Goal: Use online tool/utility: Utilize a website feature to perform a specific function

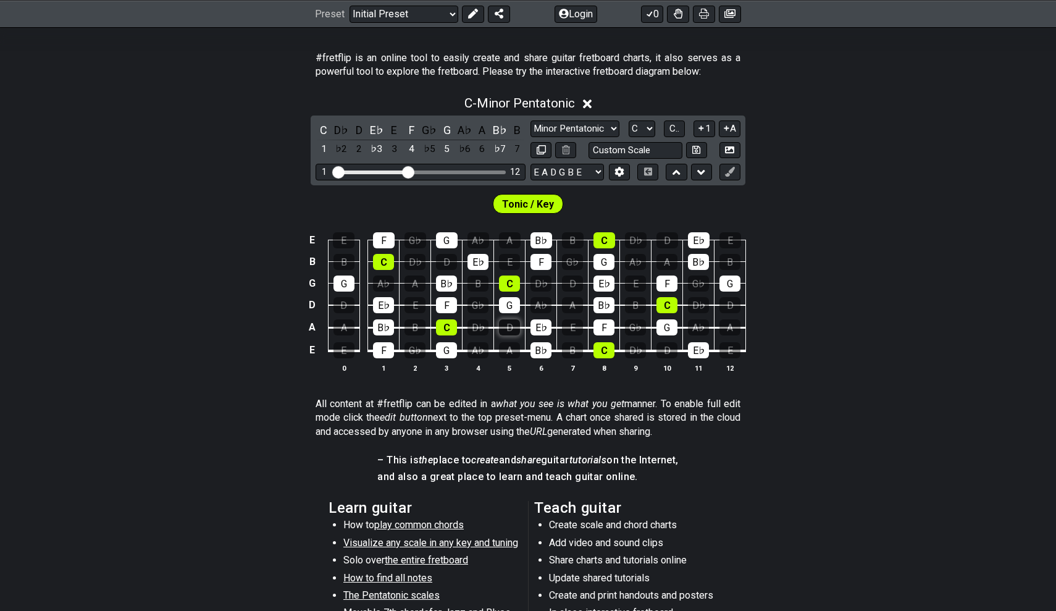
scroll to position [125, 0]
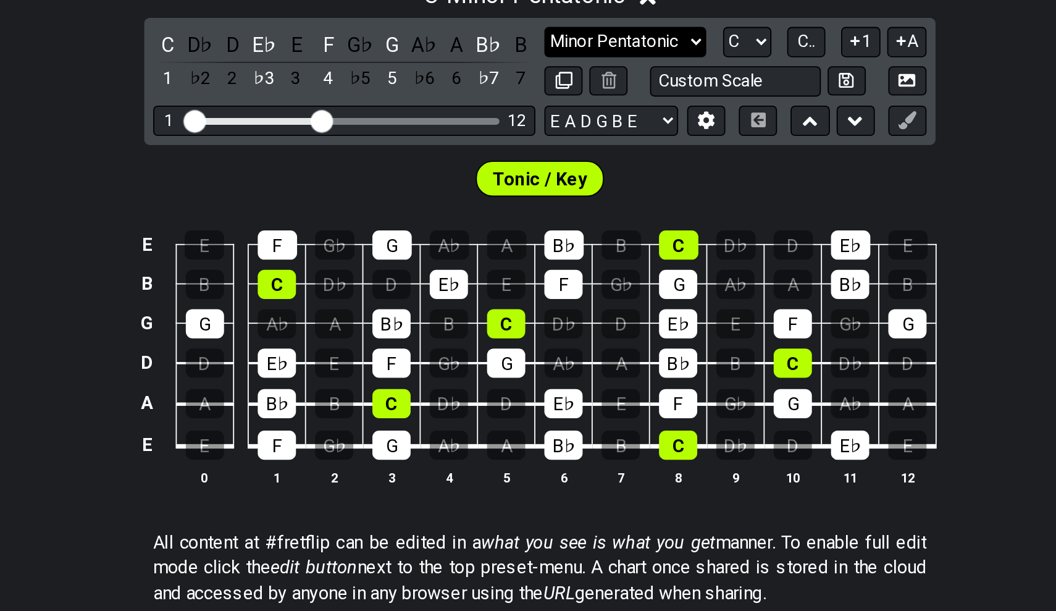
select select "Major / [PERSON_NAME]"
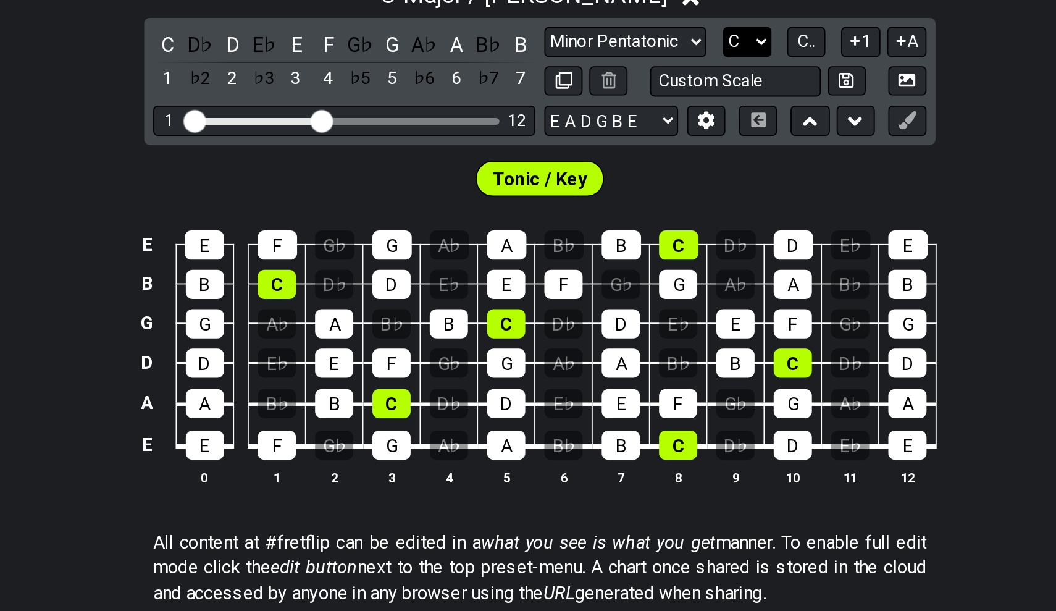
click at [629, 224] on select "A♭ A A♯ B♭ B C C♯ D♭ D D♯ E♭ E F F♯ G♭ G G♯" at bounding box center [642, 232] width 27 height 17
select select "A"
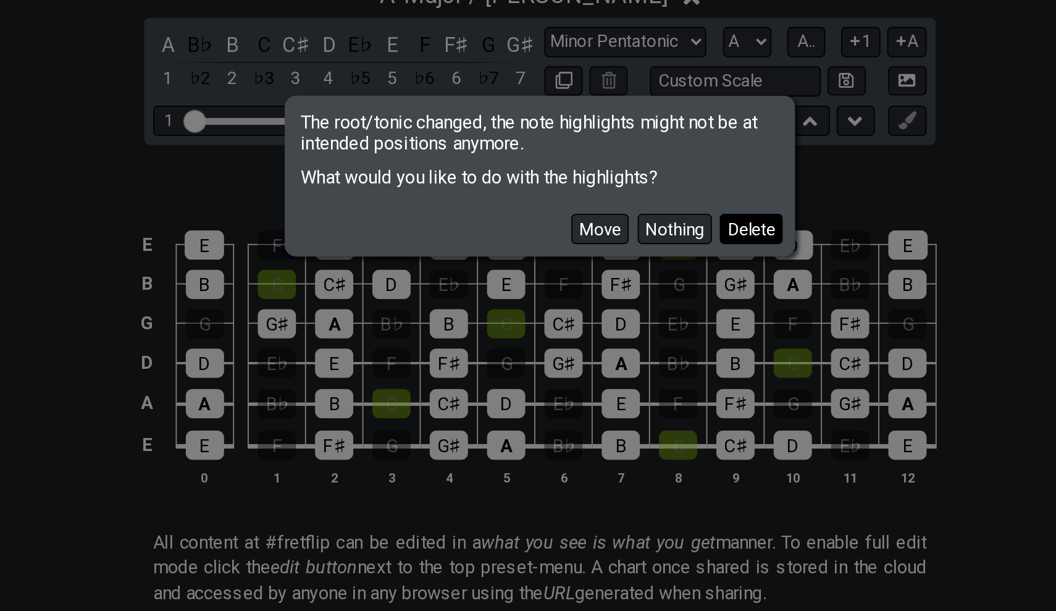
click at [627, 326] on button "Delete" at bounding box center [644, 334] width 35 height 17
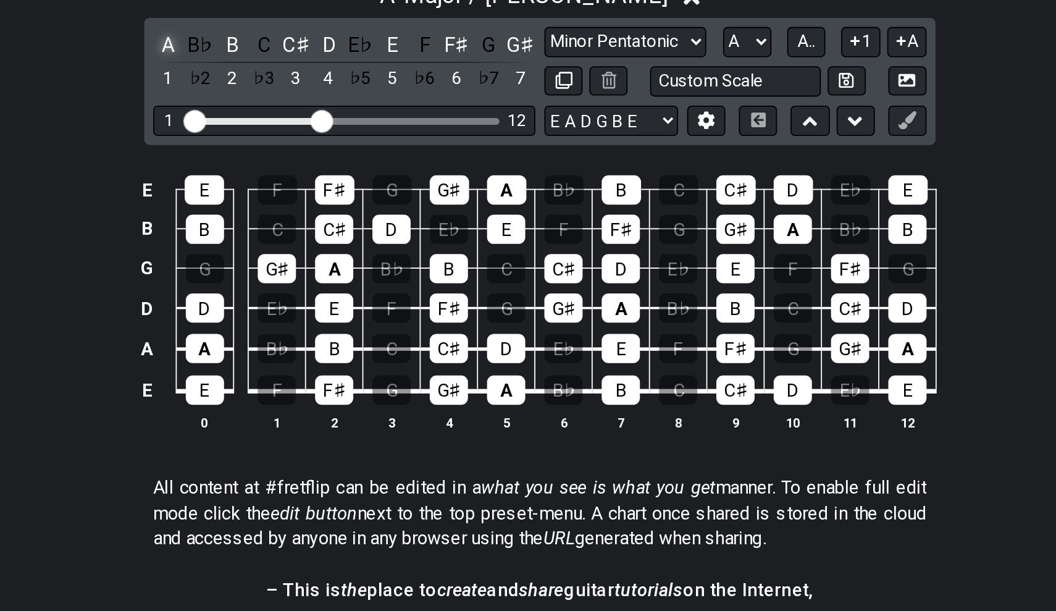
click at [316, 225] on div "A" at bounding box center [324, 233] width 16 height 17
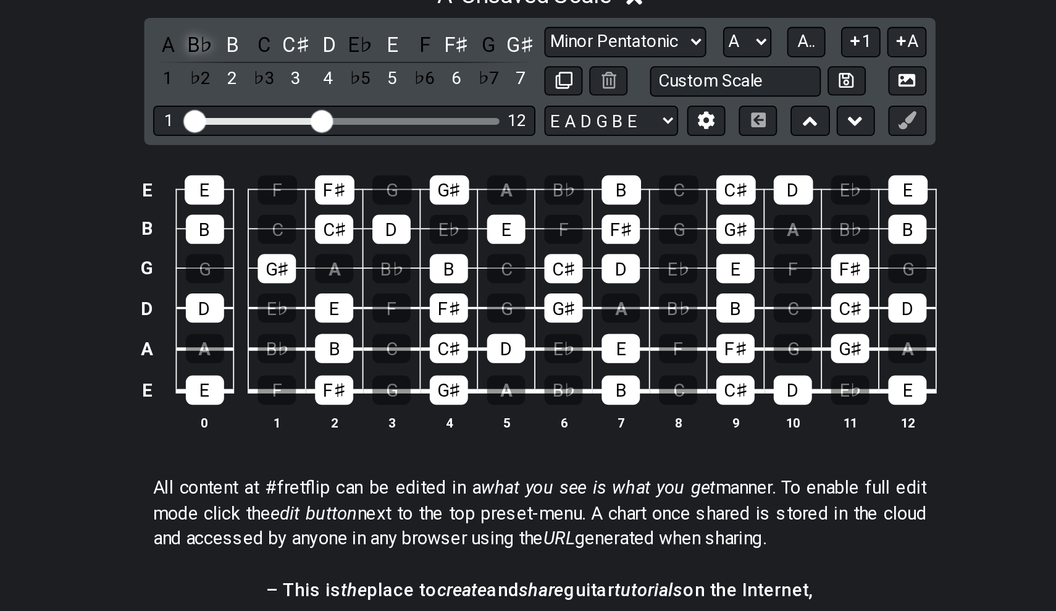
click at [333, 225] on div "B♭" at bounding box center [341, 233] width 16 height 17
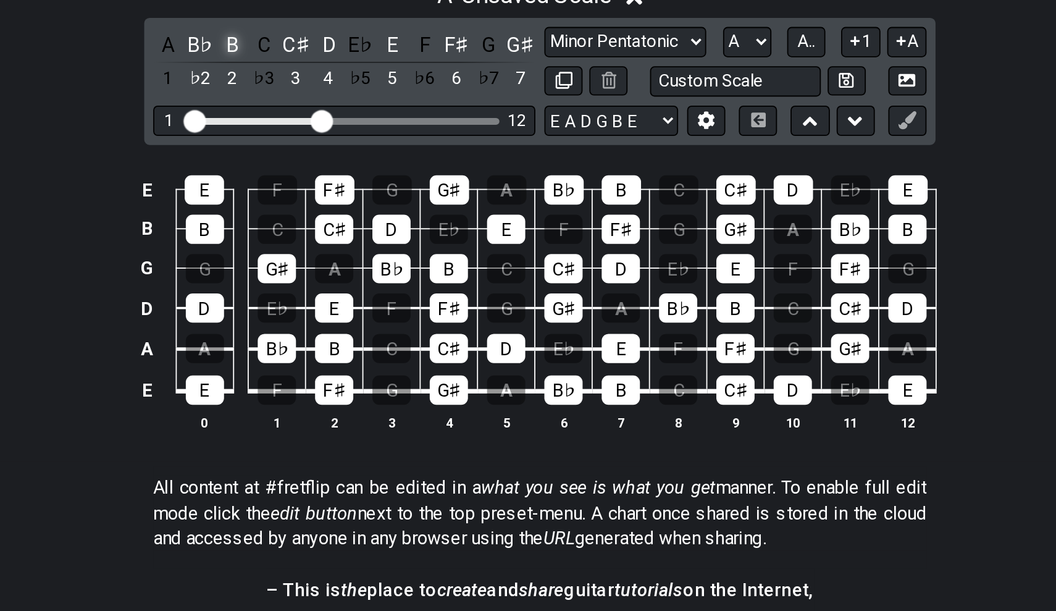
click at [351, 225] on div "B" at bounding box center [359, 233] width 16 height 17
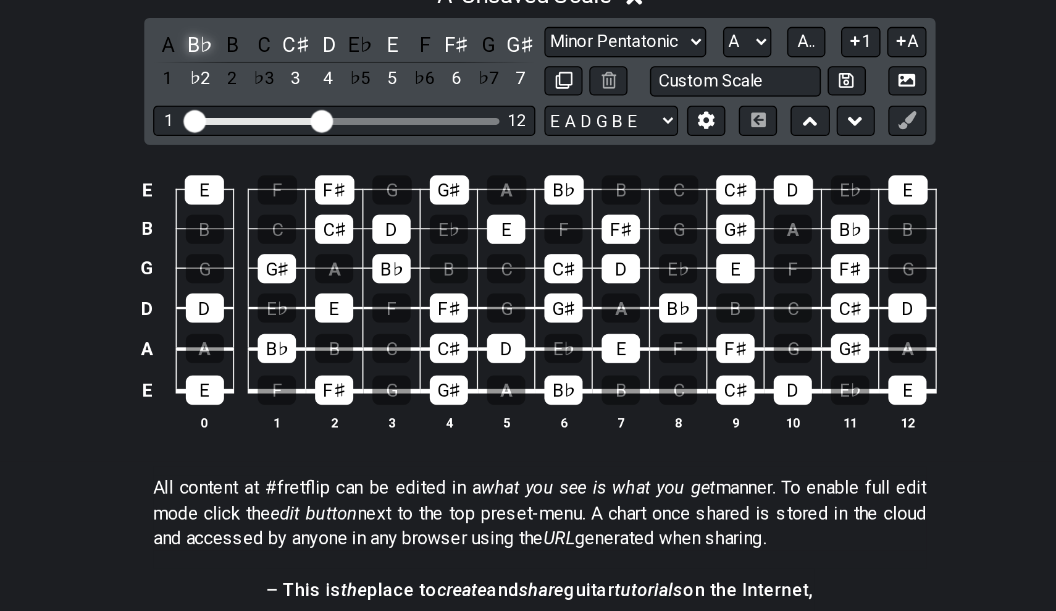
click at [333, 225] on div "B♭" at bounding box center [341, 233] width 16 height 17
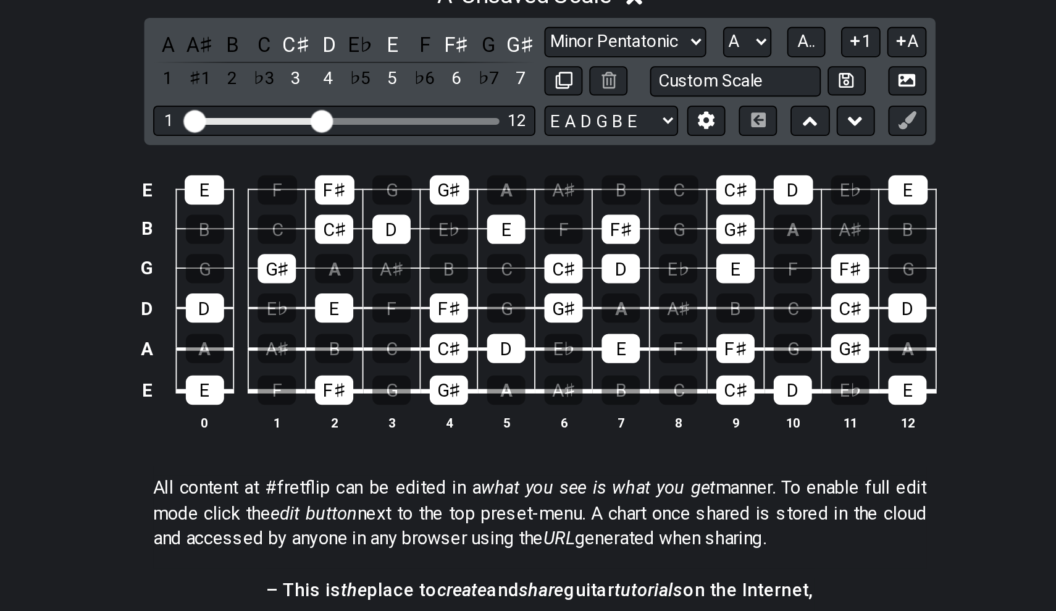
click at [333, 225] on div "A♯" at bounding box center [341, 233] width 16 height 17
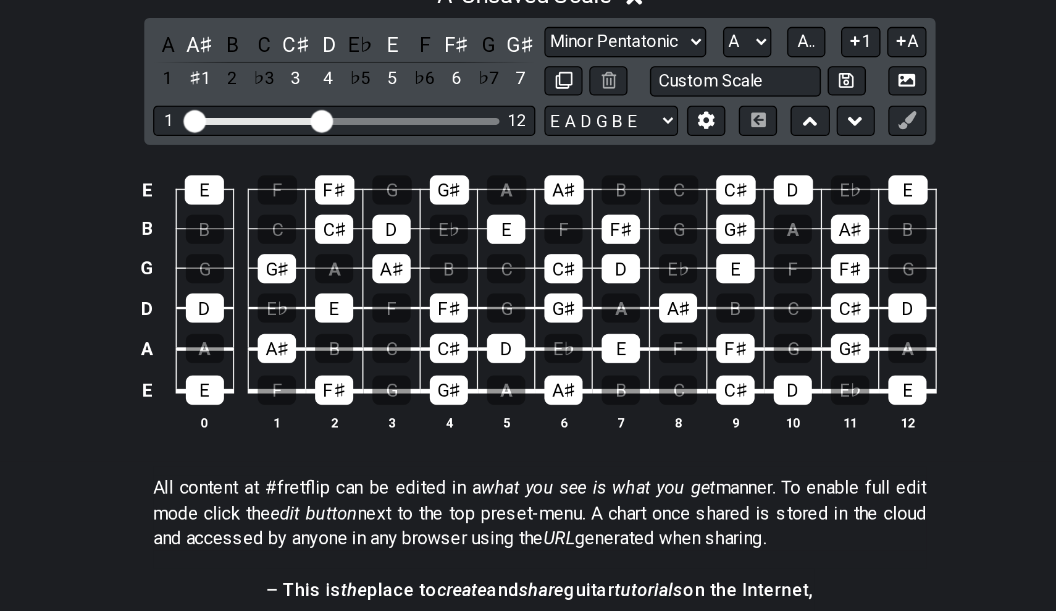
click at [333, 225] on div "A♯" at bounding box center [341, 233] width 16 height 17
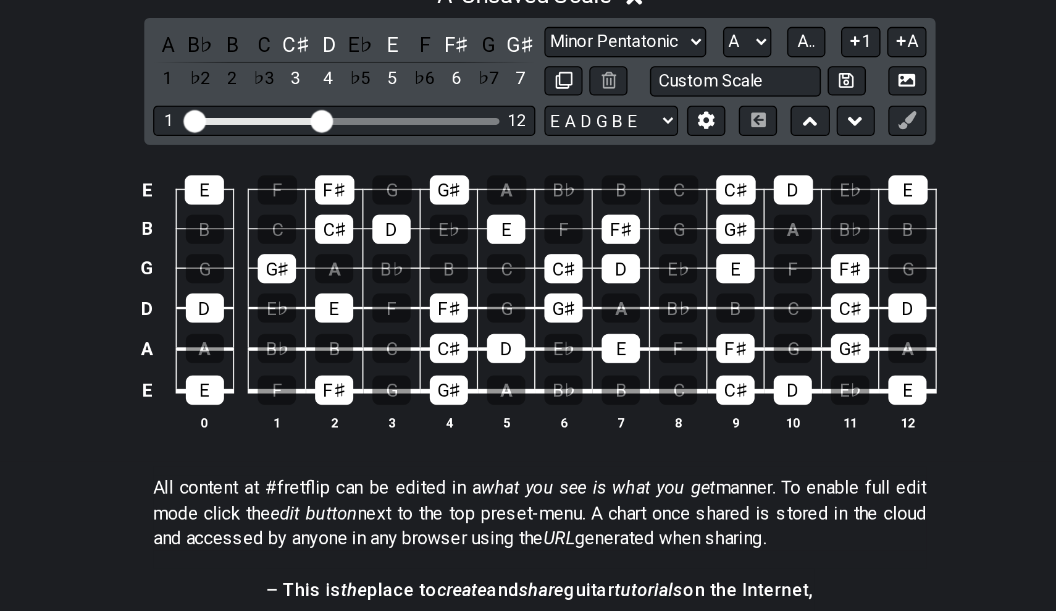
click at [333, 225] on div "B♭" at bounding box center [341, 233] width 16 height 17
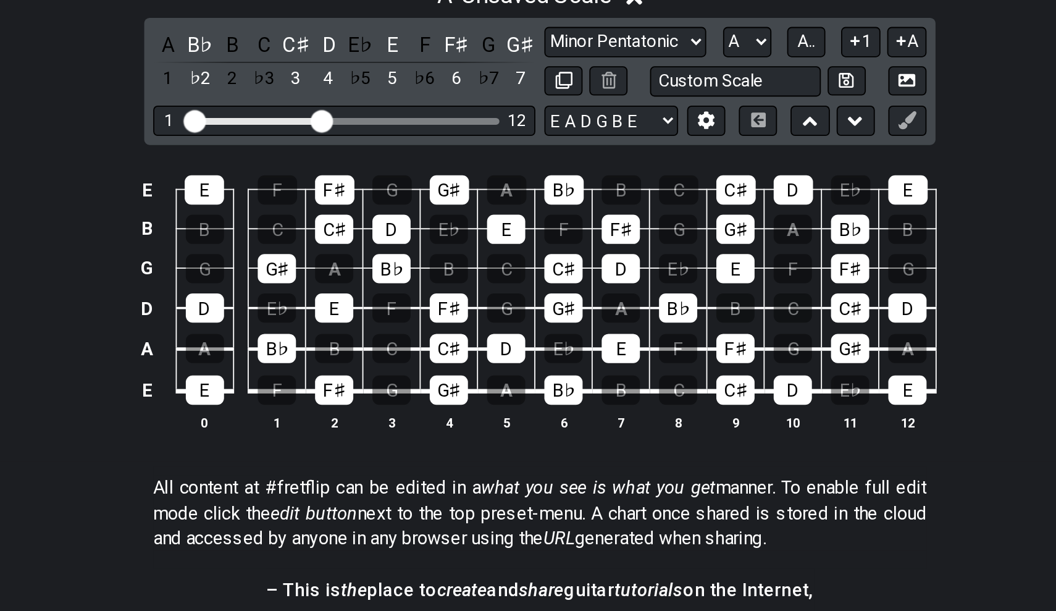
click at [333, 225] on div "B♭" at bounding box center [341, 233] width 16 height 17
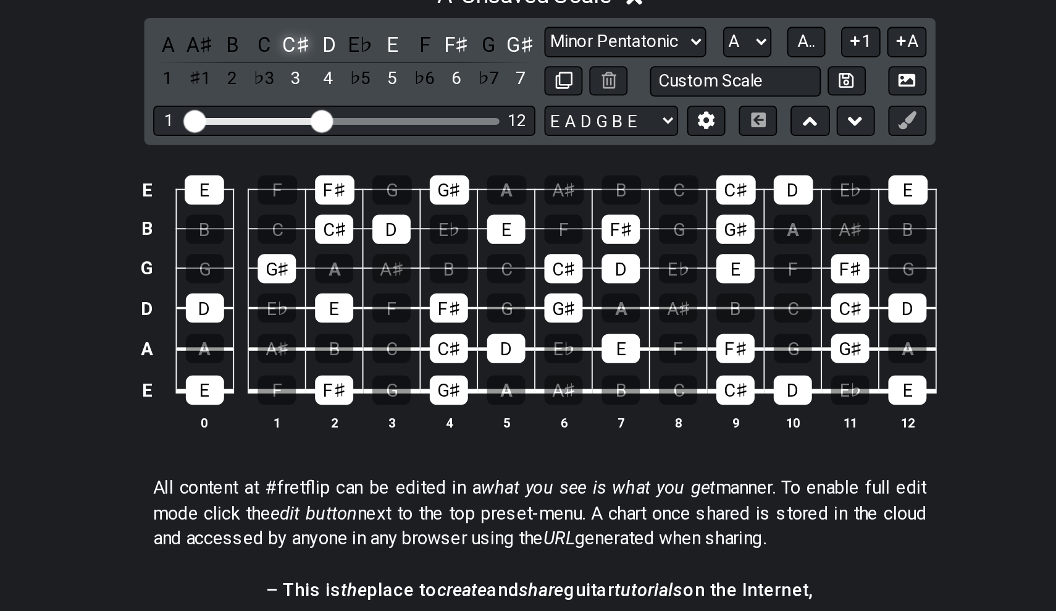
click at [386, 225] on div "C♯" at bounding box center [394, 233] width 16 height 17
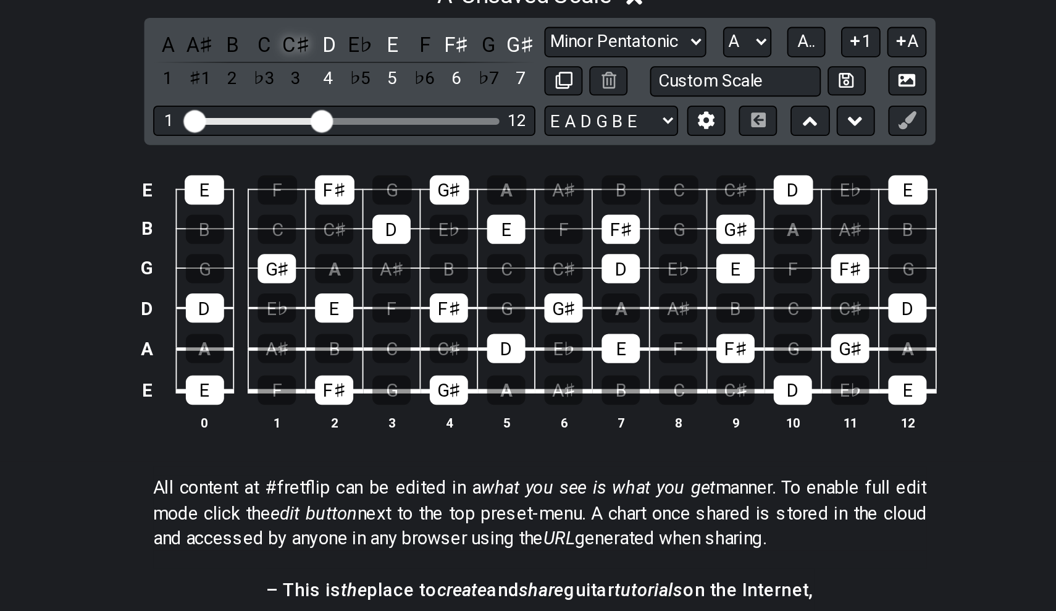
click at [386, 225] on div "C♯" at bounding box center [394, 233] width 16 height 17
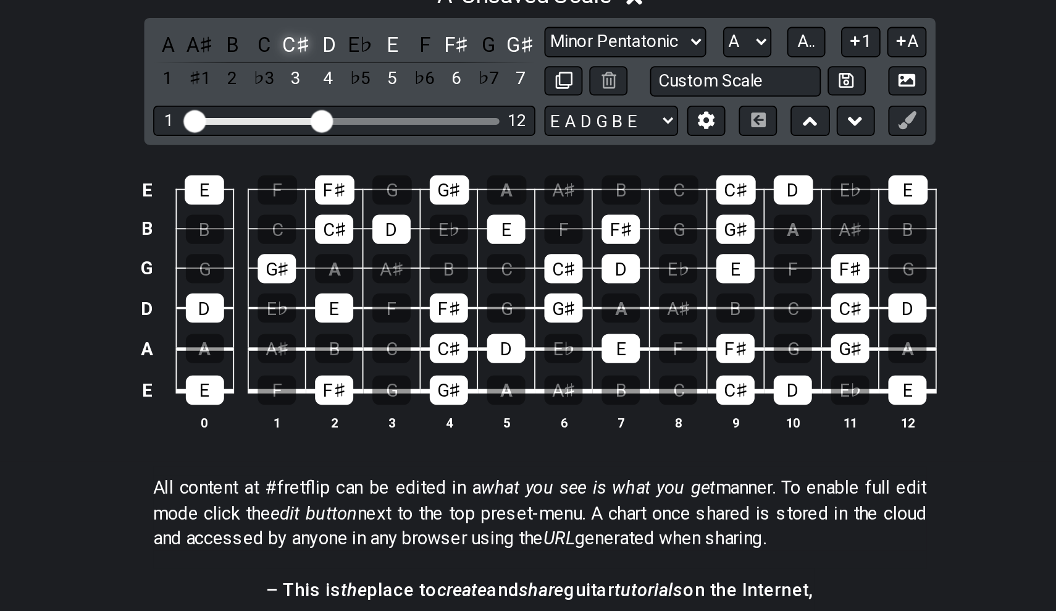
click at [386, 225] on div "C♯" at bounding box center [394, 233] width 16 height 17
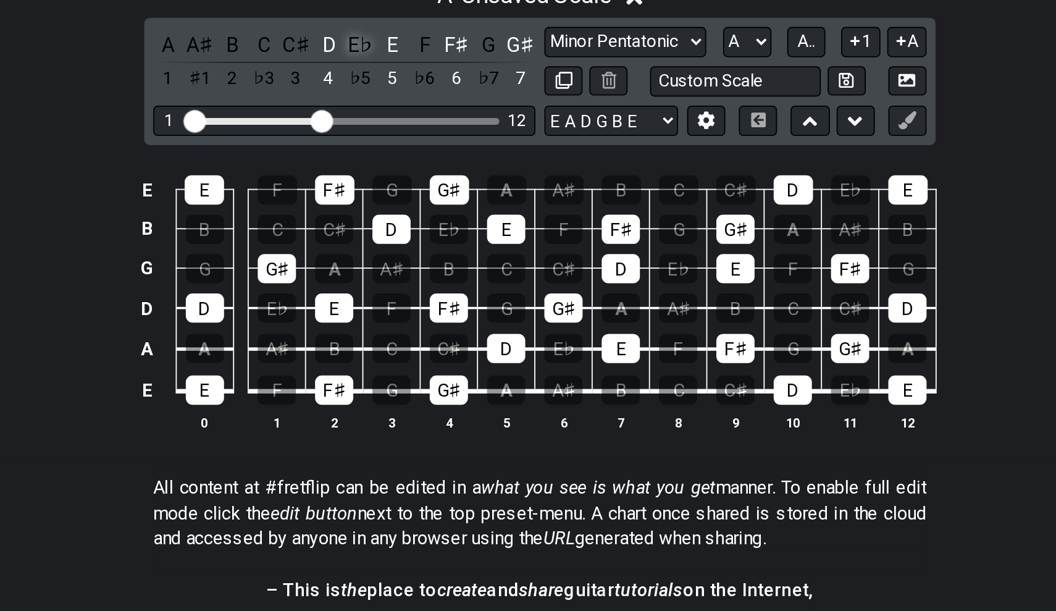
click at [421, 225] on div "E♭" at bounding box center [429, 233] width 16 height 17
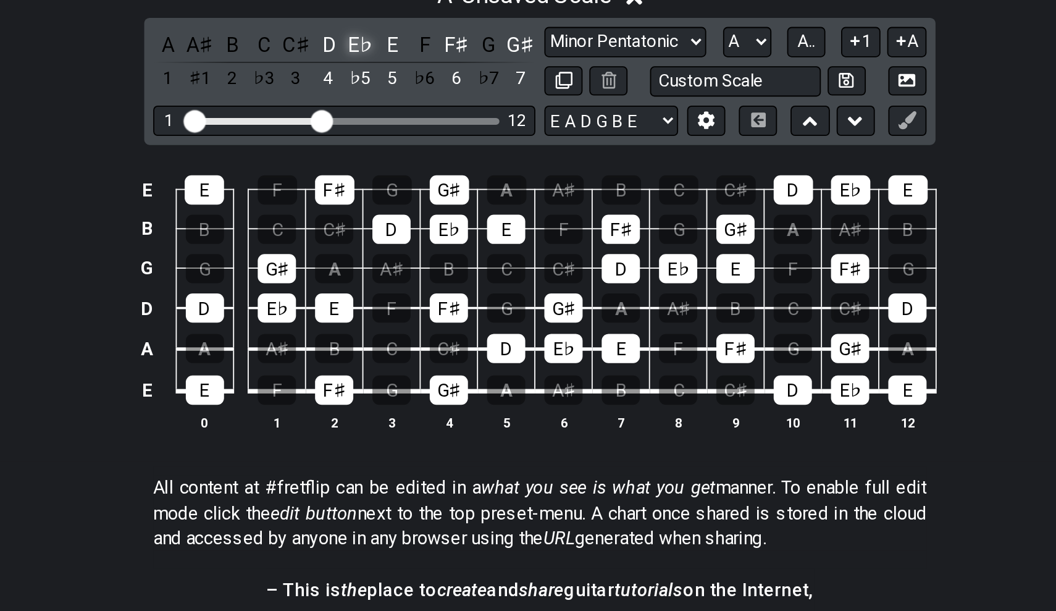
click at [421, 225] on div "E♭" at bounding box center [429, 233] width 16 height 17
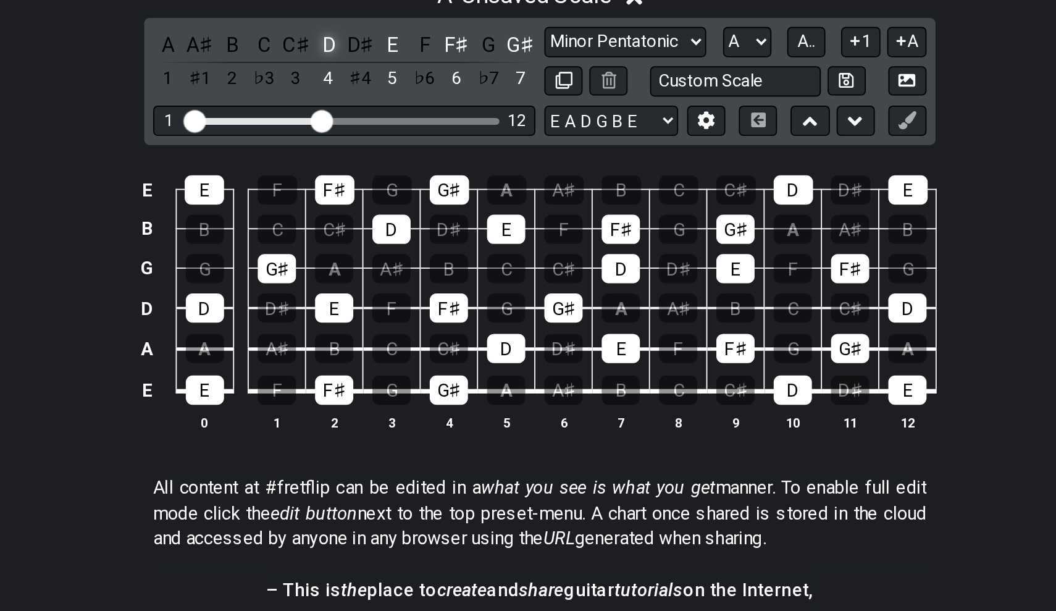
click at [404, 225] on div "D" at bounding box center [412, 233] width 16 height 17
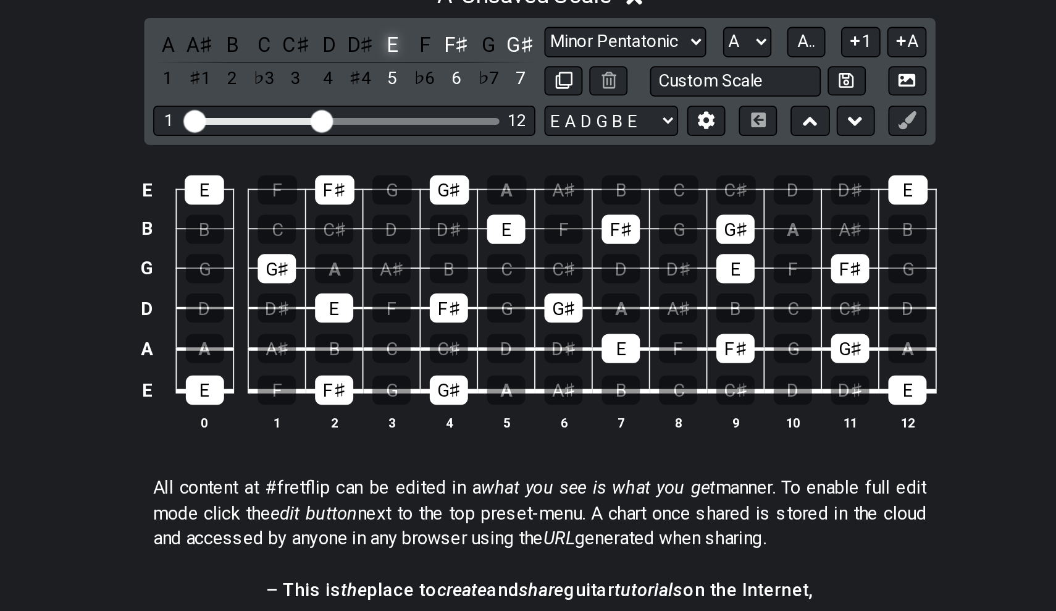
click at [439, 225] on div "E" at bounding box center [447, 233] width 16 height 17
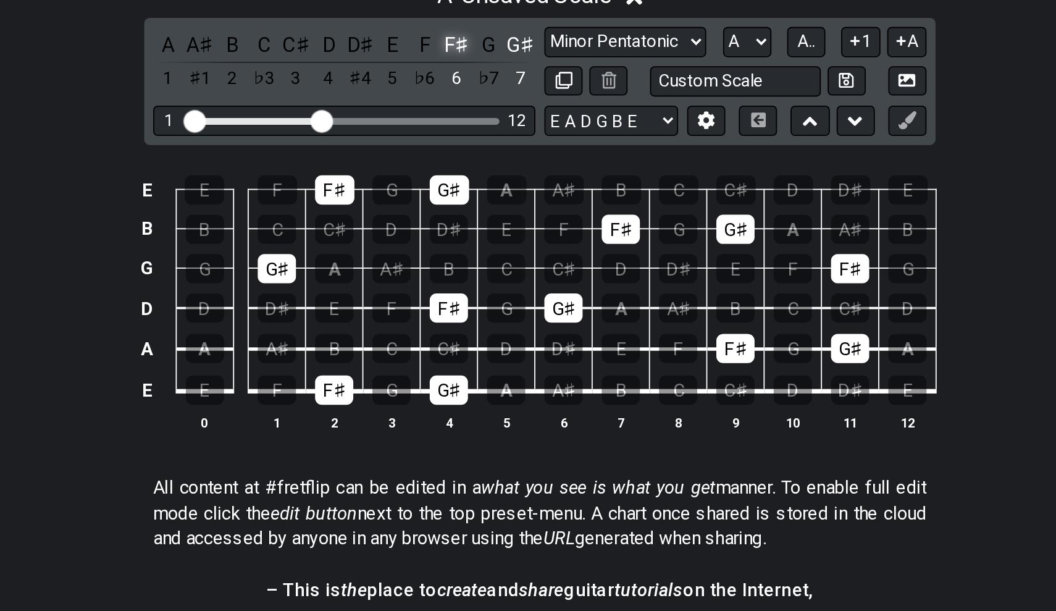
click at [474, 225] on div "F♯" at bounding box center [482, 233] width 16 height 17
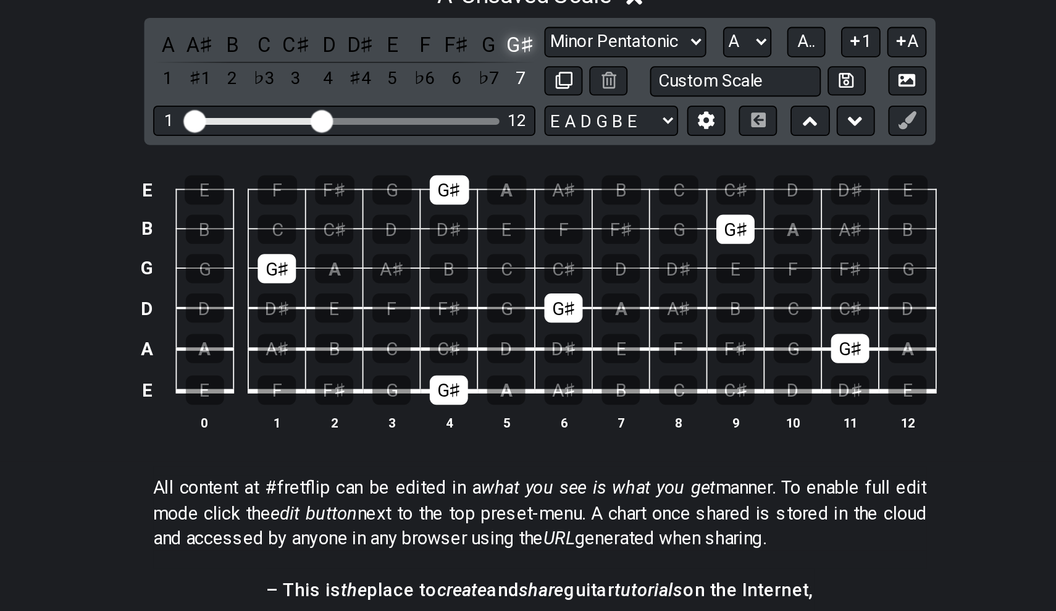
click at [509, 225] on div "G♯" at bounding box center [517, 233] width 16 height 17
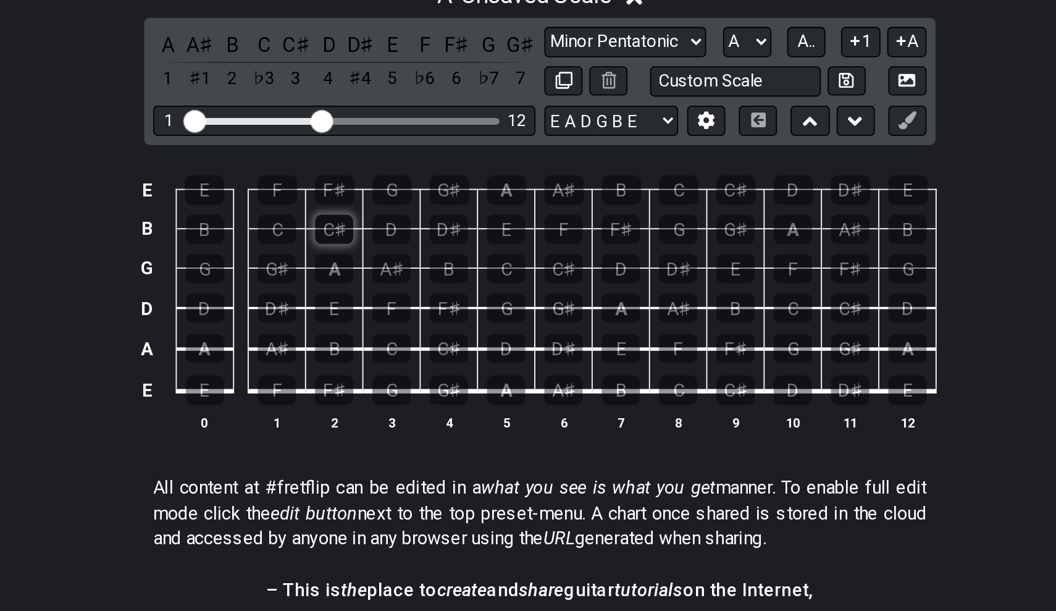
click at [405, 327] on div "C♯" at bounding box center [415, 335] width 21 height 16
click at [405, 348] on div "A" at bounding box center [415, 356] width 21 height 16
click at [405, 370] on div "E" at bounding box center [415, 378] width 21 height 16
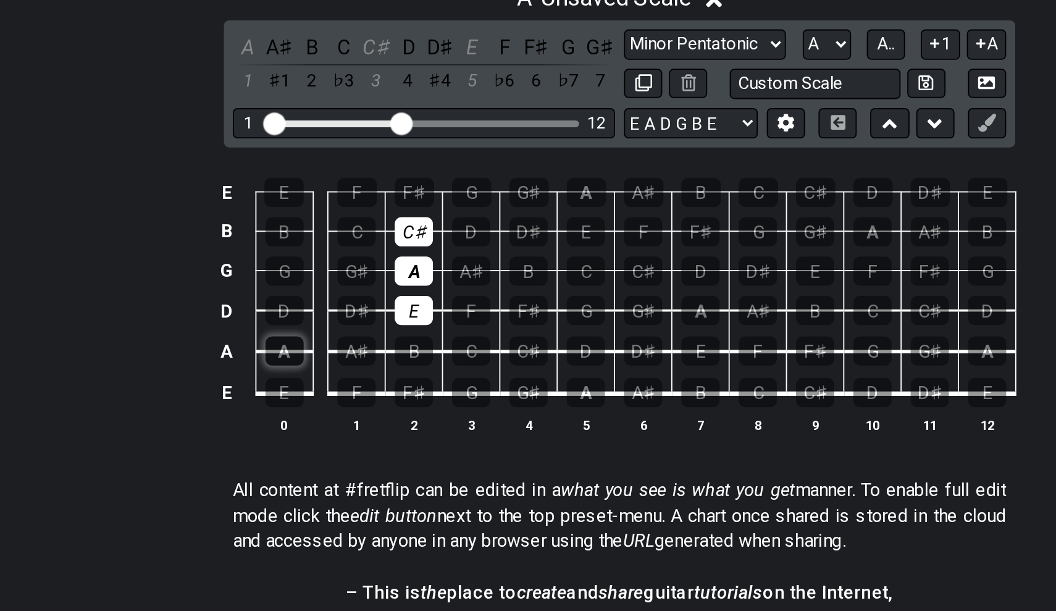
click at [333, 392] on div "A" at bounding box center [343, 400] width 21 height 16
click at [333, 305] on div "E" at bounding box center [344, 313] width 22 height 16
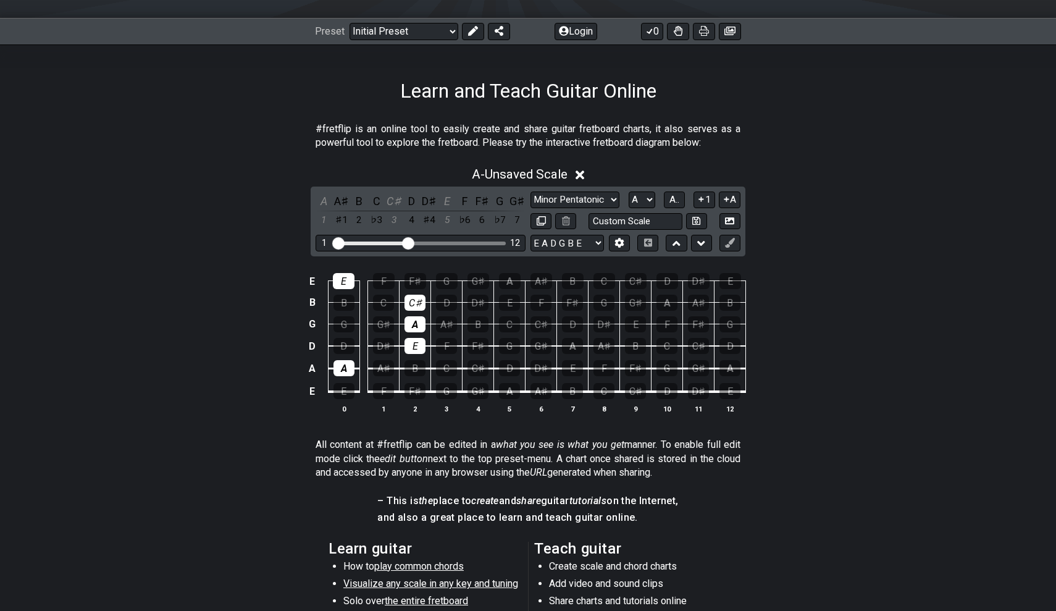
scroll to position [91, 0]
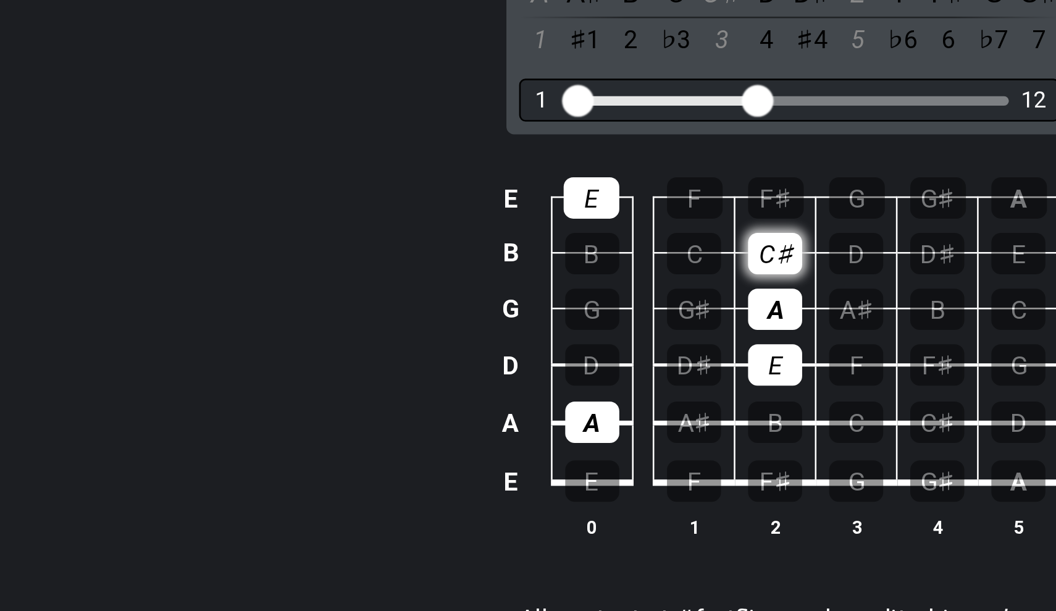
click at [405, 361] on div "C♯" at bounding box center [415, 369] width 21 height 16
click at [373, 361] on div "C" at bounding box center [383, 369] width 21 height 16
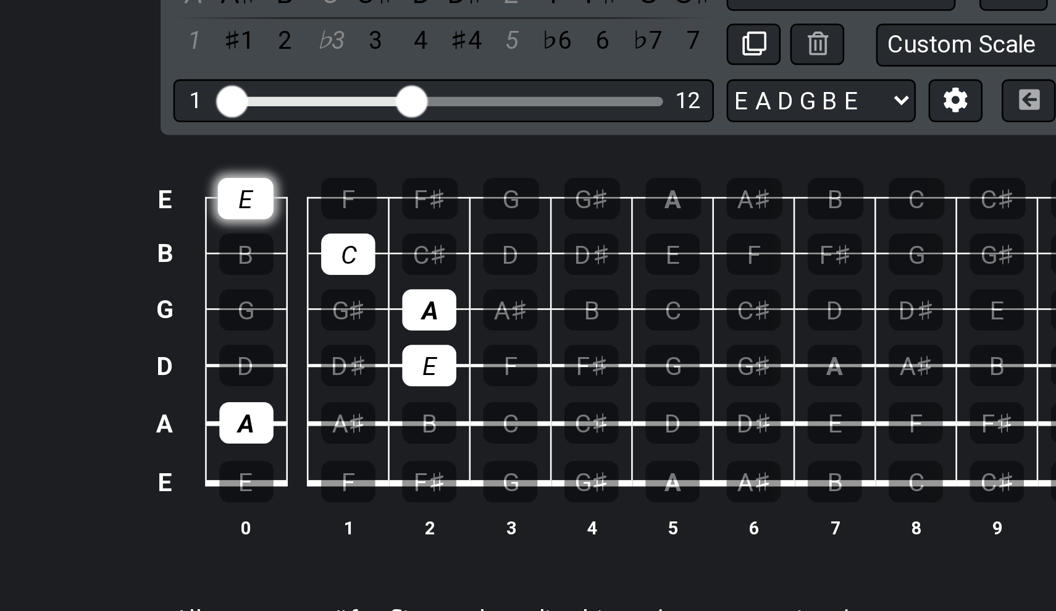
click at [333, 339] on div "E" at bounding box center [344, 347] width 22 height 16
click at [373, 361] on div "C" at bounding box center [383, 369] width 21 height 16
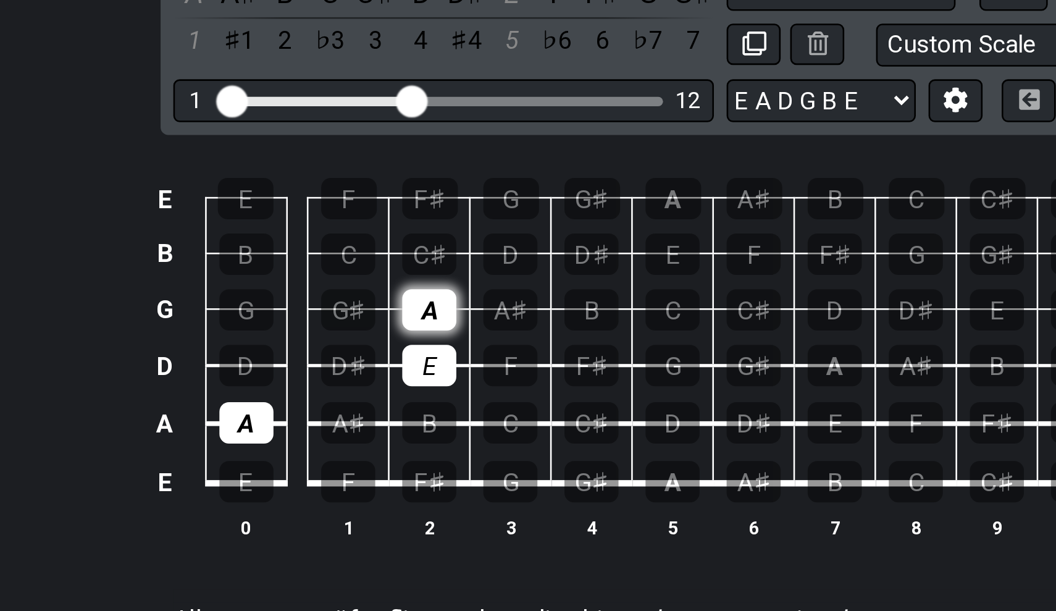
click at [405, 382] on div "A" at bounding box center [415, 390] width 21 height 16
click at [405, 404] on div "E" at bounding box center [415, 412] width 21 height 16
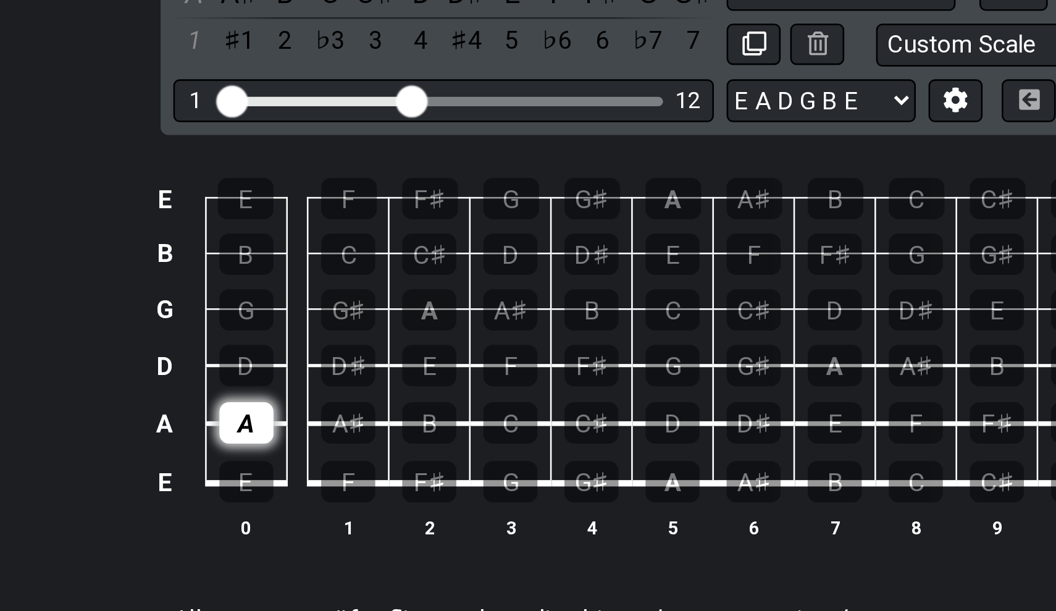
click at [333, 426] on div "A" at bounding box center [343, 434] width 21 height 16
click at [405, 426] on div "B" at bounding box center [415, 434] width 21 height 16
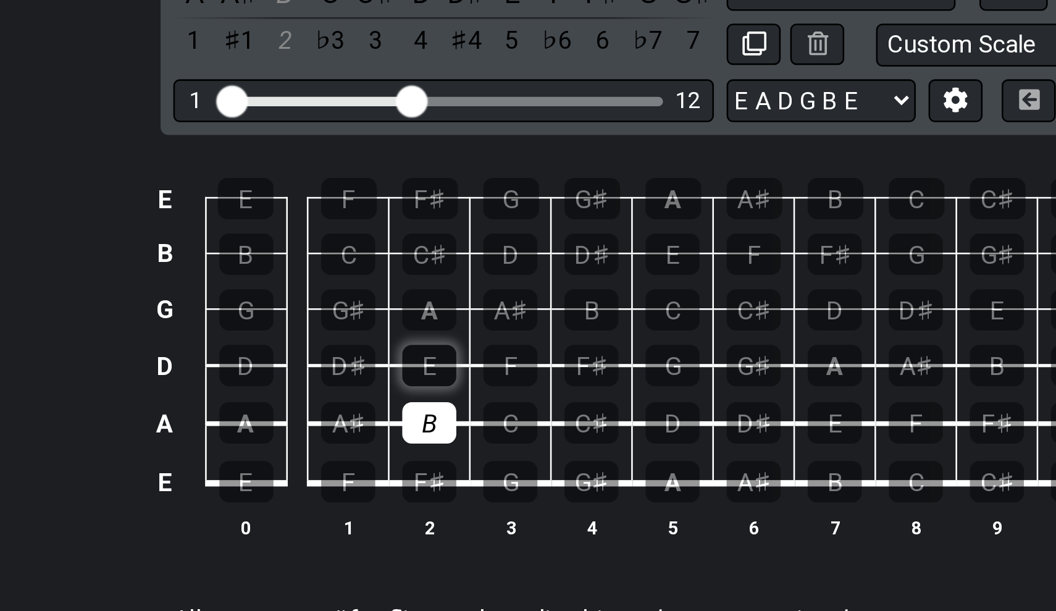
click at [405, 404] on div "E" at bounding box center [415, 412] width 21 height 16
click at [373, 382] on div "G♯" at bounding box center [383, 390] width 21 height 16
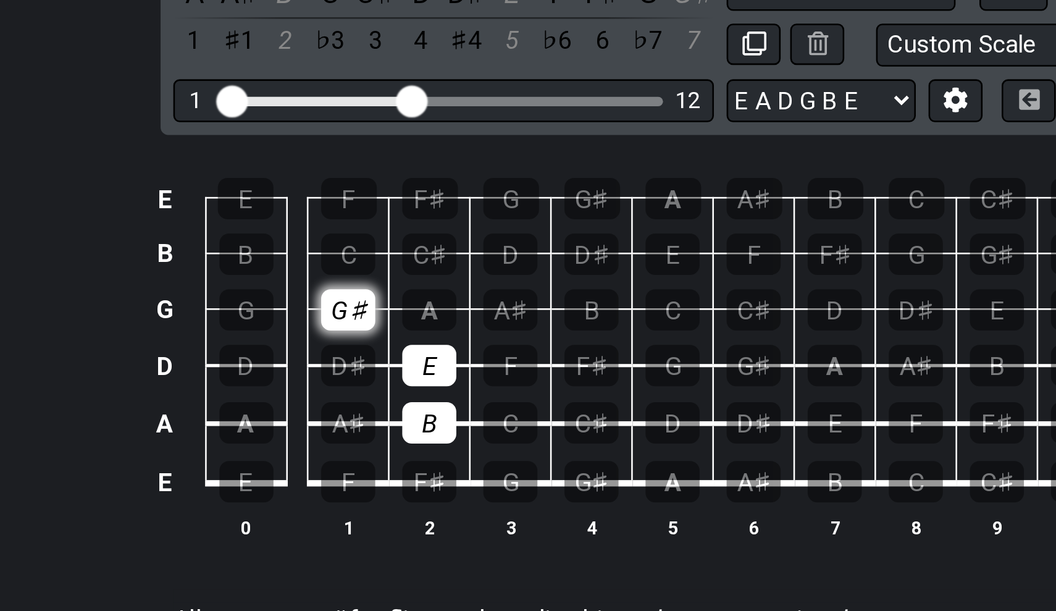
click at [373, 382] on div "G♯" at bounding box center [383, 390] width 21 height 16
click at [400, 412] on td "B" at bounding box center [415, 423] width 31 height 23
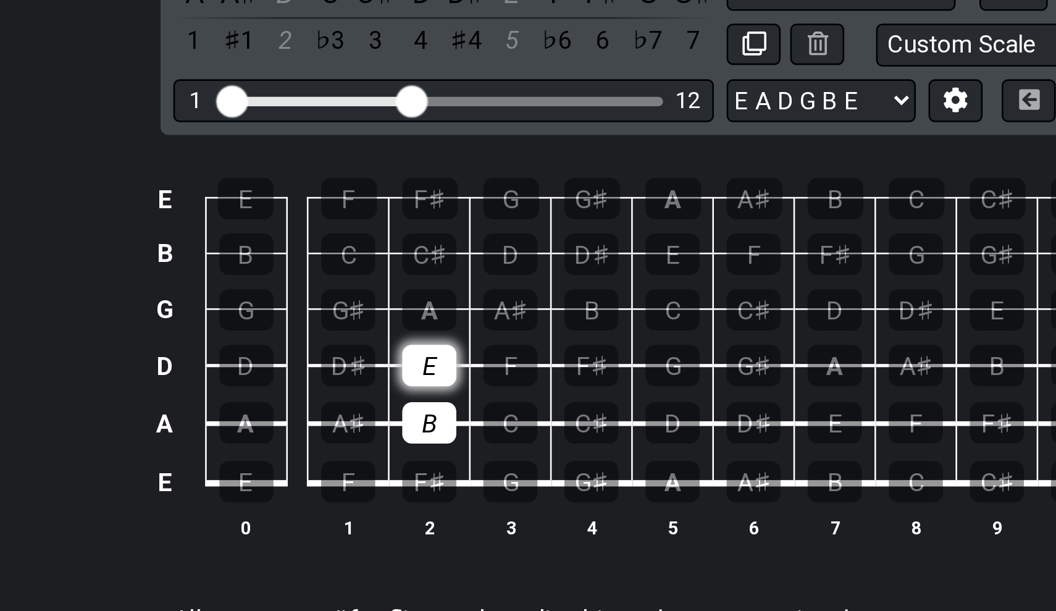
click at [405, 404] on div "E" at bounding box center [415, 412] width 21 height 16
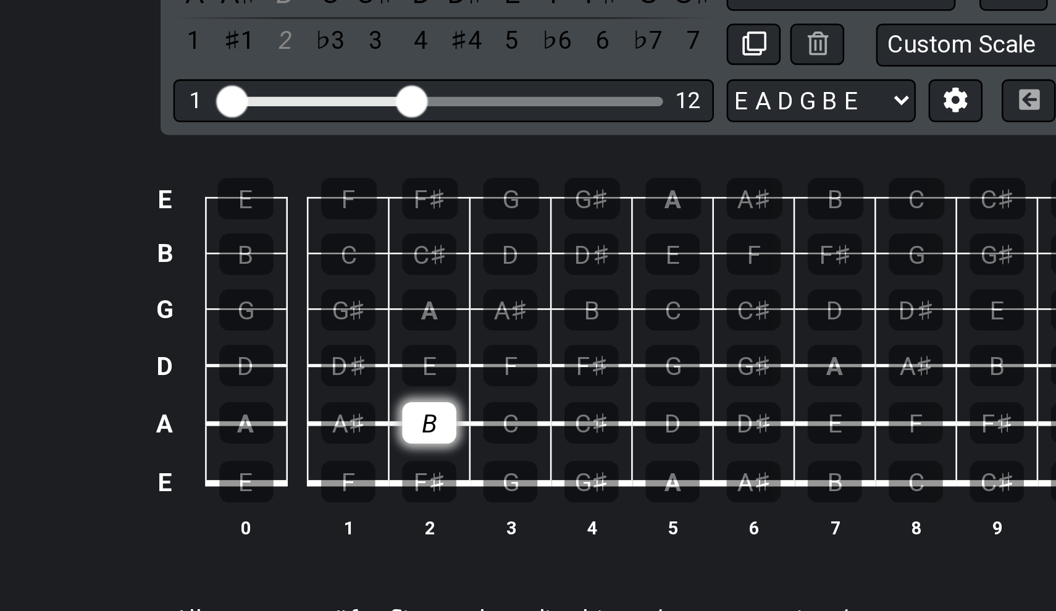
click at [405, 426] on div "B" at bounding box center [415, 434] width 21 height 16
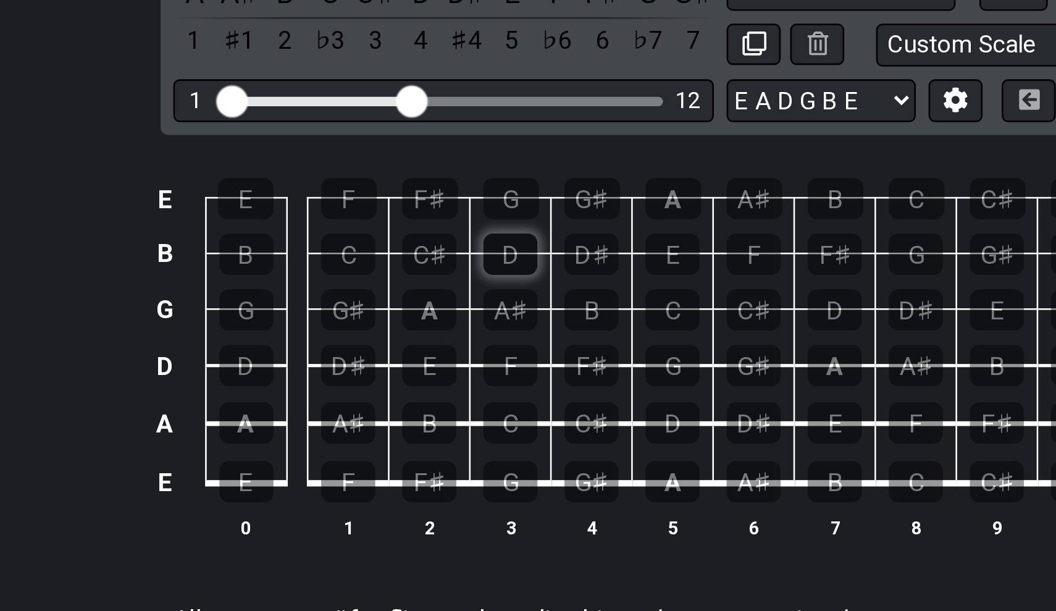
click at [436, 361] on div "D" at bounding box center [446, 369] width 21 height 16
click at [405, 339] on div "F♯" at bounding box center [416, 347] width 22 height 16
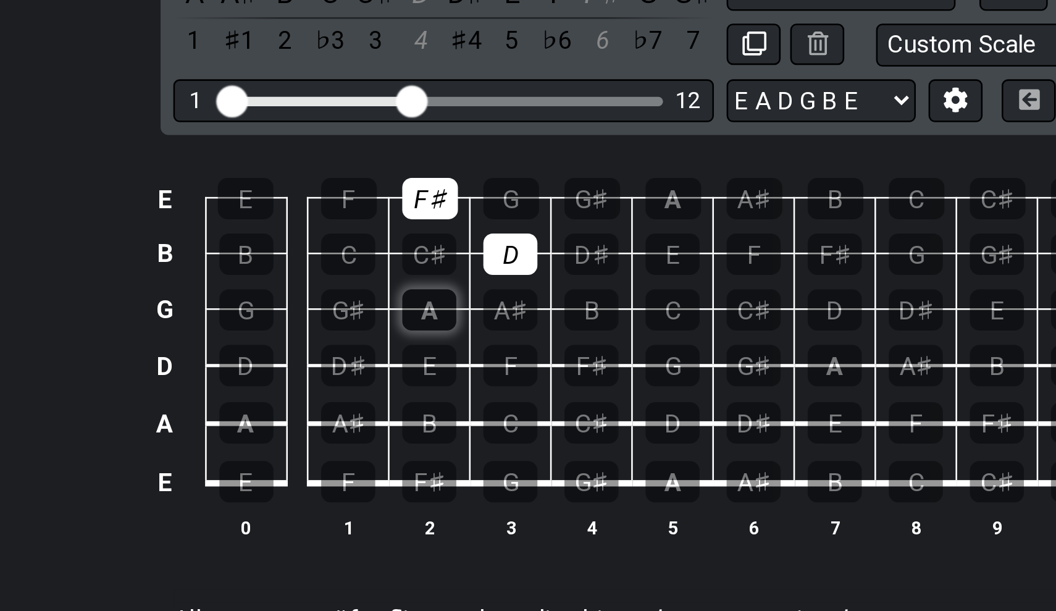
click at [405, 382] on div "A" at bounding box center [415, 390] width 21 height 16
click at [494, 325] on td "A" at bounding box center [509, 336] width 31 height 22
click at [405, 339] on div "F♯" at bounding box center [416, 347] width 22 height 16
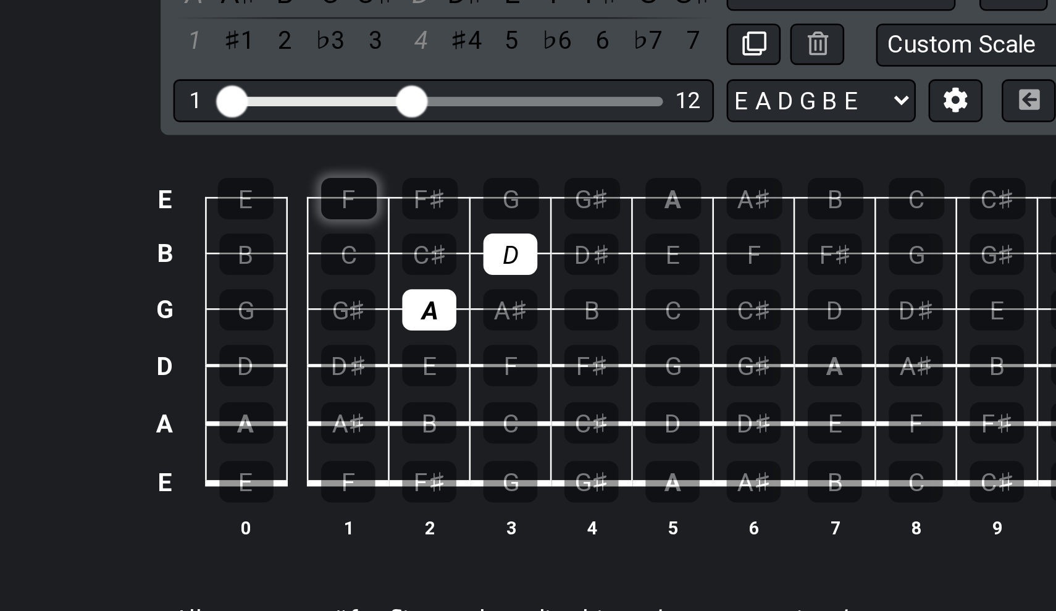
click at [373, 339] on div "F" at bounding box center [384, 347] width 22 height 16
